Goal: Unclear

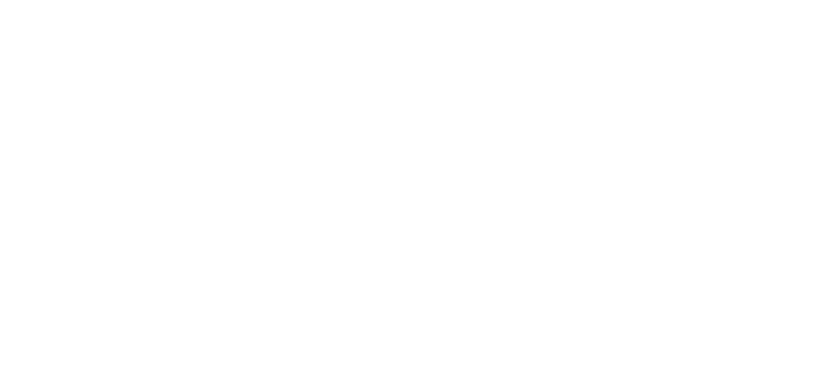
select select "*"
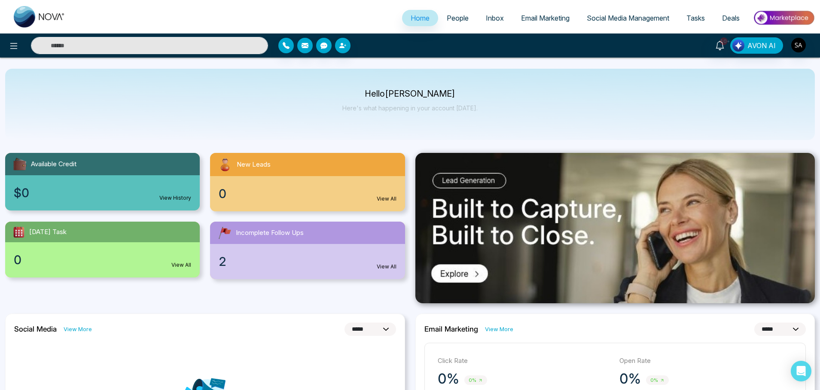
click at [141, 110] on div "Hello [PERSON_NAME] Here's what happening in your account [DATE]." at bounding box center [410, 104] width 810 height 71
